Goal: Use online tool/utility

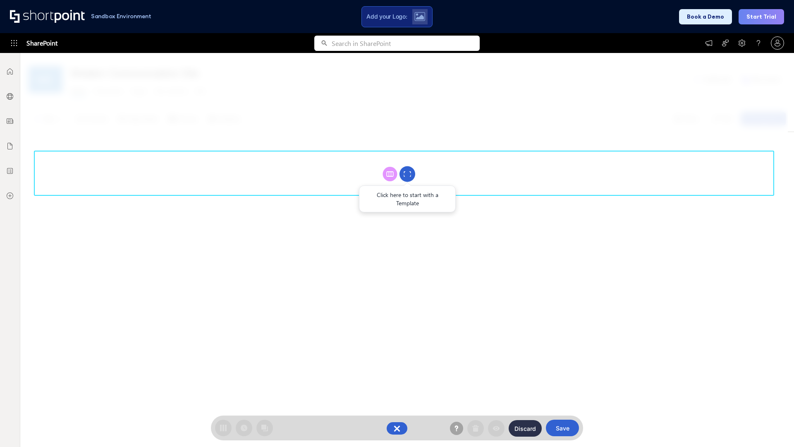
click at [408, 174] on circle at bounding box center [408, 174] width 16 height 16
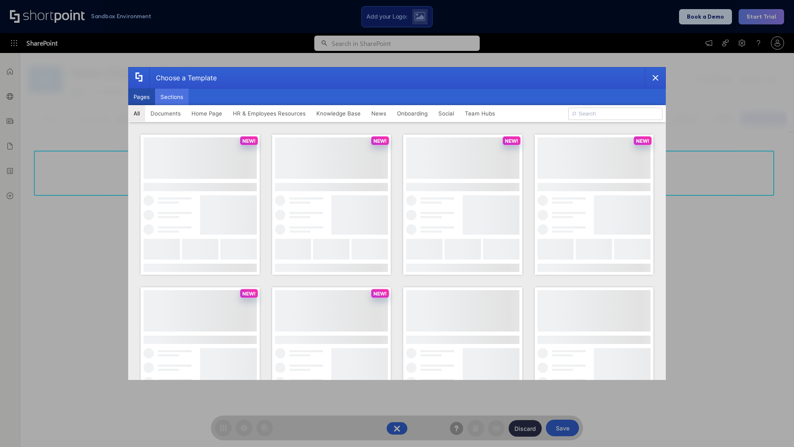
click at [172, 97] on button "Sections" at bounding box center [172, 97] width 34 height 17
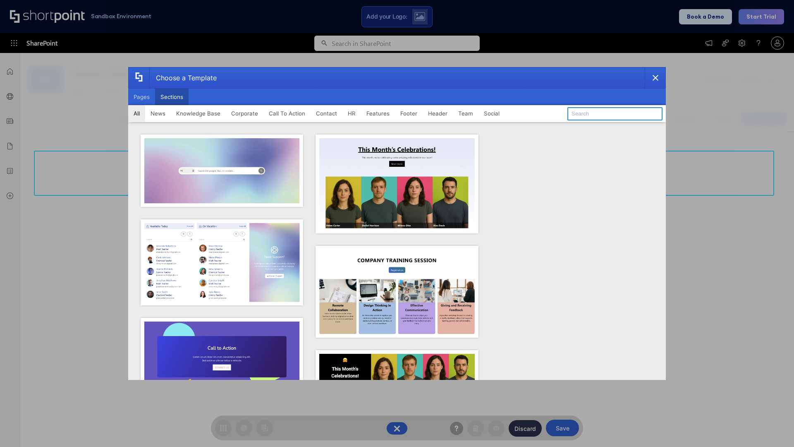
type input "Header 5"
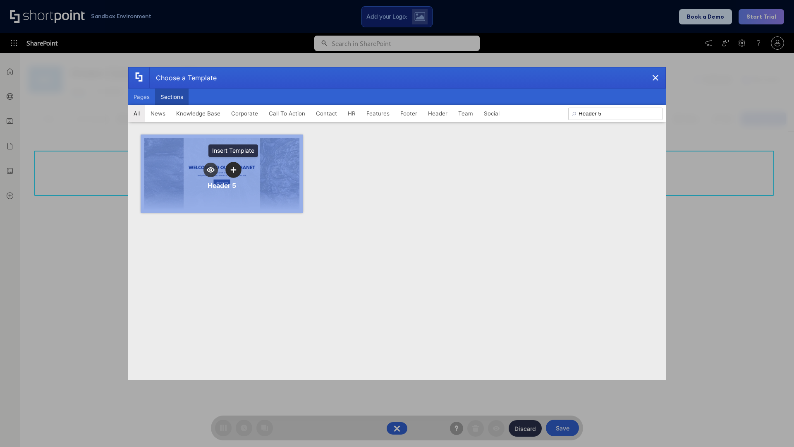
click at [233, 170] on icon "template selector" at bounding box center [233, 170] width 6 height 6
